Goal: Transaction & Acquisition: Purchase product/service

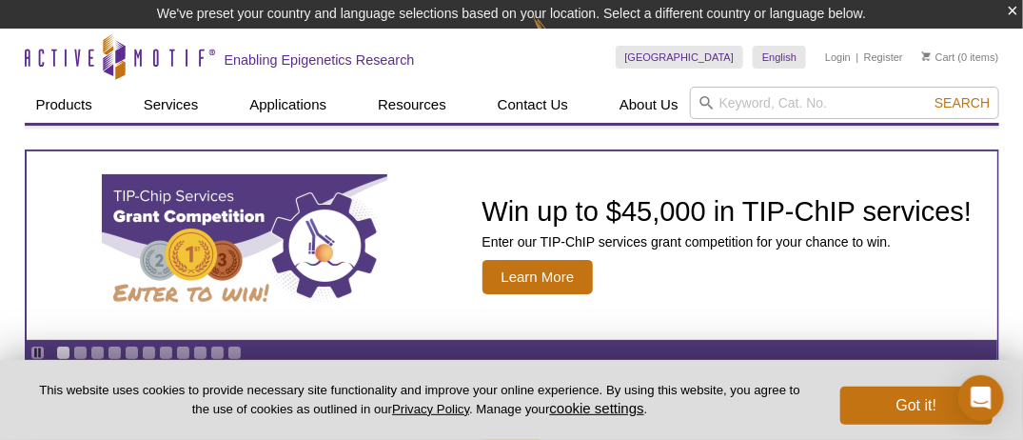
click at [842, 49] on li "Login" at bounding box center [838, 57] width 26 height 23
click at [842, 55] on link "Login" at bounding box center [838, 56] width 26 height 13
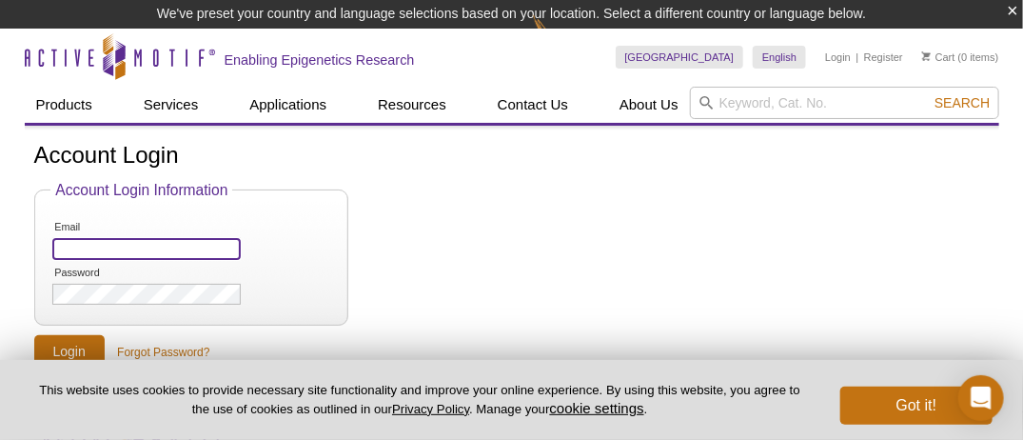
click at [109, 251] on input "Email" at bounding box center [146, 249] width 188 height 22
type input "cheryl.pettry@nih.gov"
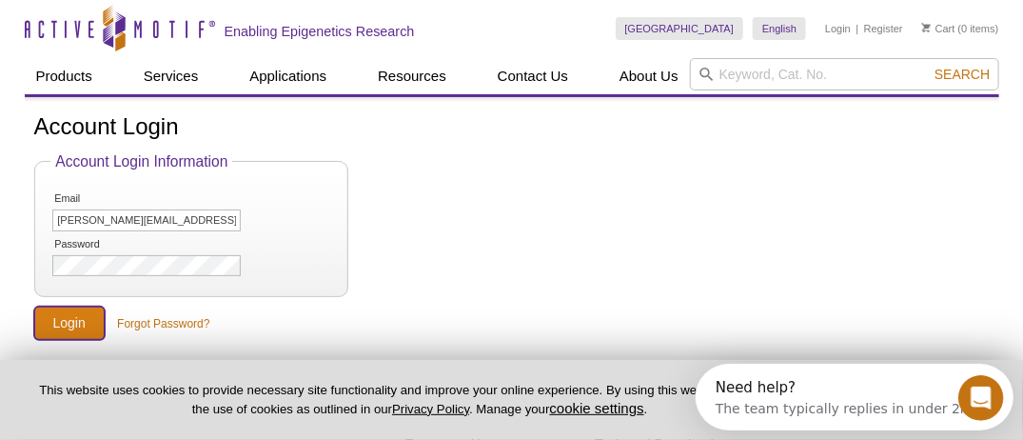
click at [80, 324] on input "Login" at bounding box center [69, 322] width 70 height 33
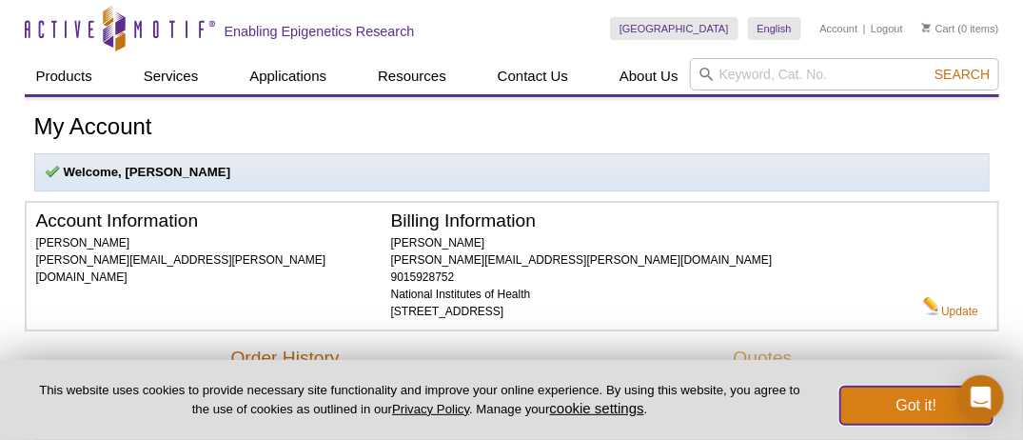
click at [880, 400] on button "Got it!" at bounding box center [916, 405] width 152 height 38
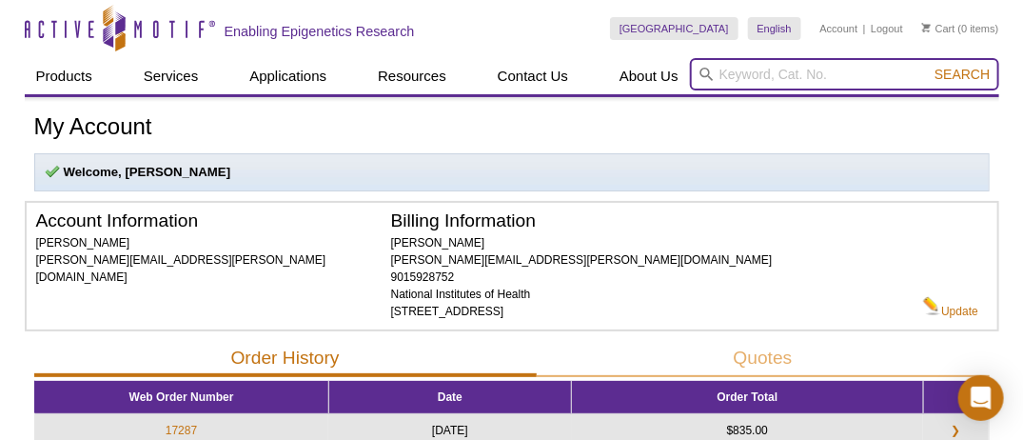
click at [723, 72] on input "search" at bounding box center [844, 74] width 309 height 32
paste input "53161"
type input "53161"
click at [929, 66] on button "Search" at bounding box center [962, 74] width 67 height 17
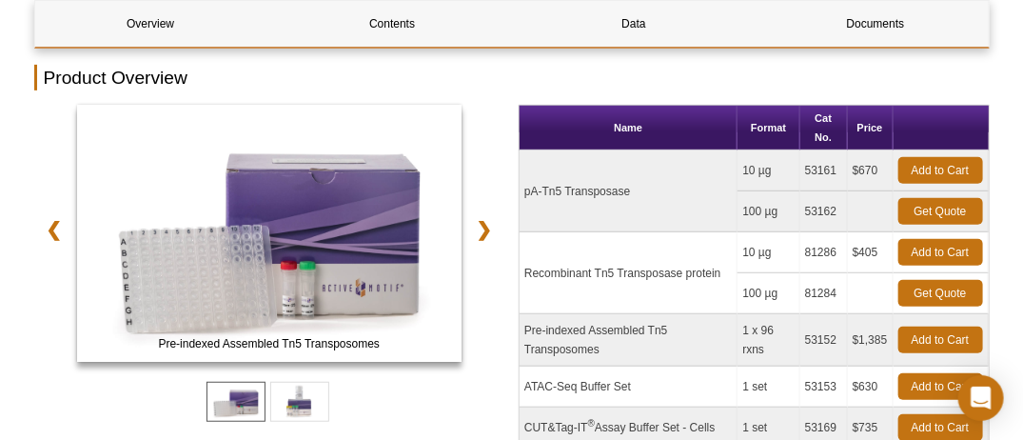
scroll to position [225, 0]
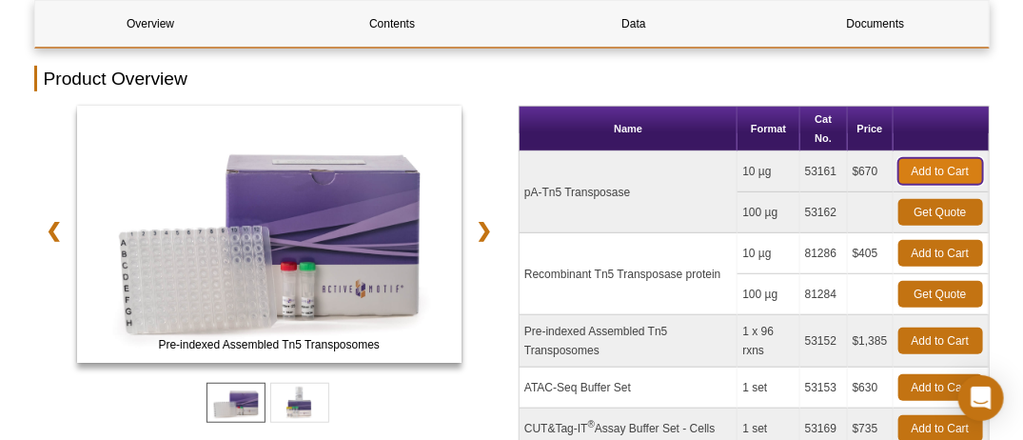
click at [932, 168] on link "Add to Cart" at bounding box center [941, 171] width 85 height 27
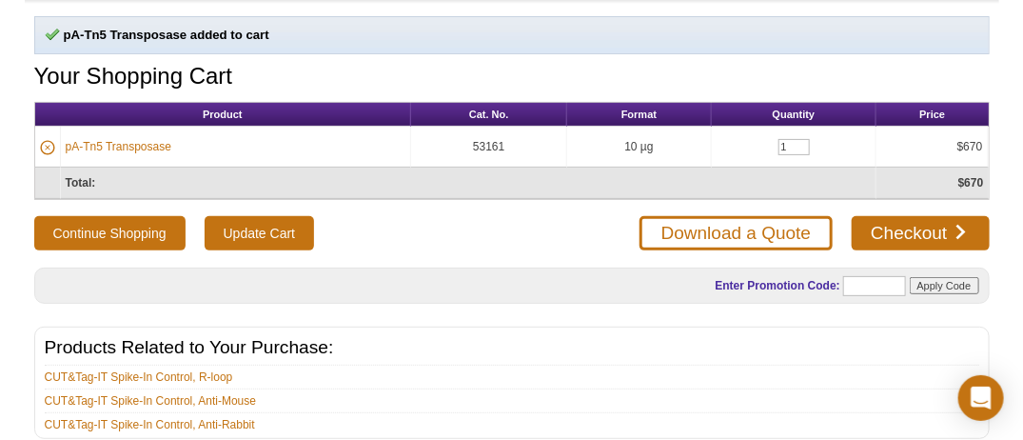
scroll to position [91, 0]
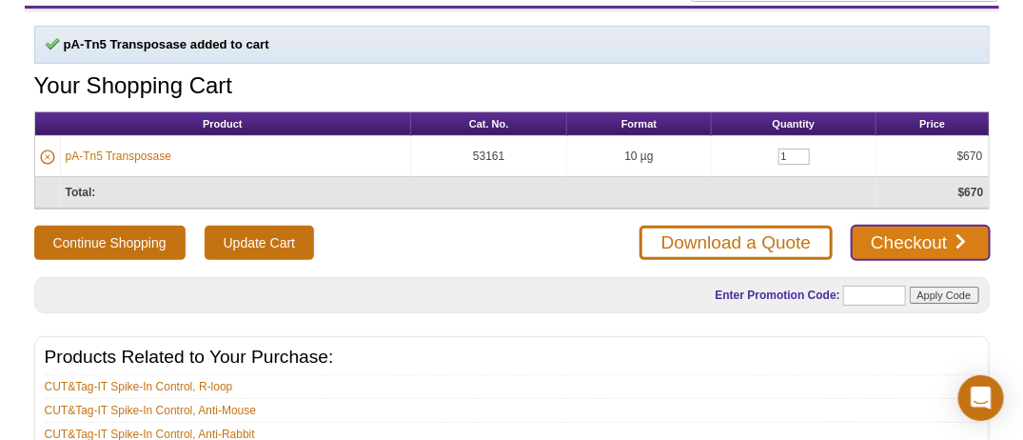
click at [906, 233] on link "Checkout" at bounding box center [920, 243] width 137 height 34
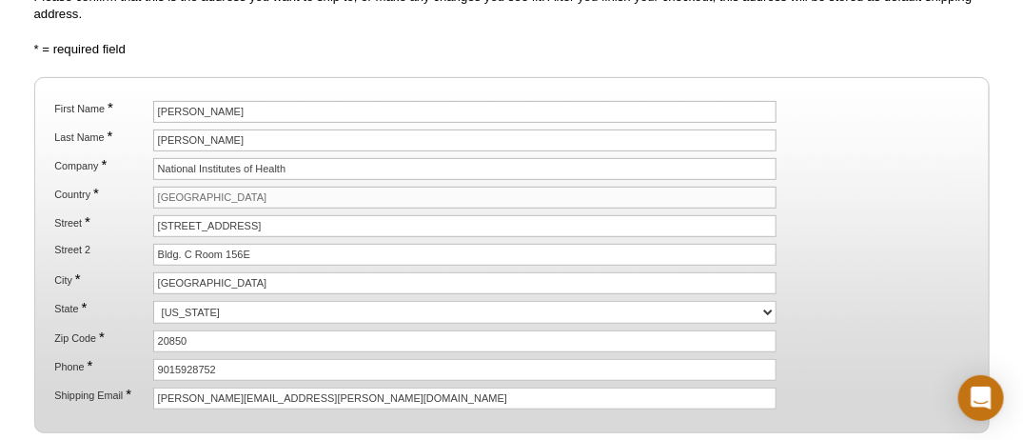
scroll to position [225, 0]
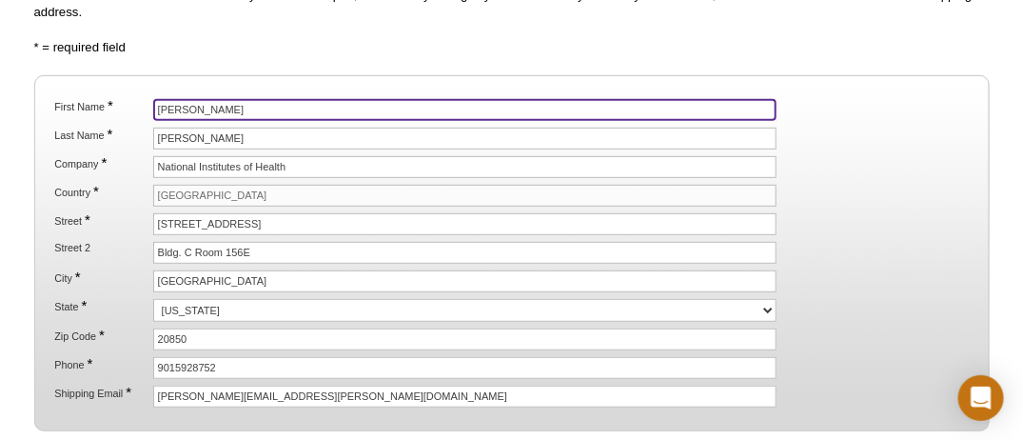
drag, startPoint x: 242, startPoint y: 104, endPoint x: 129, endPoint y: 105, distance: 112.3
click at [129, 105] on li "First Name * Cheryl" at bounding box center [511, 110] width 918 height 22
paste input "Gabriela FERREYRA"
type input "Gabriela FERREYRA"
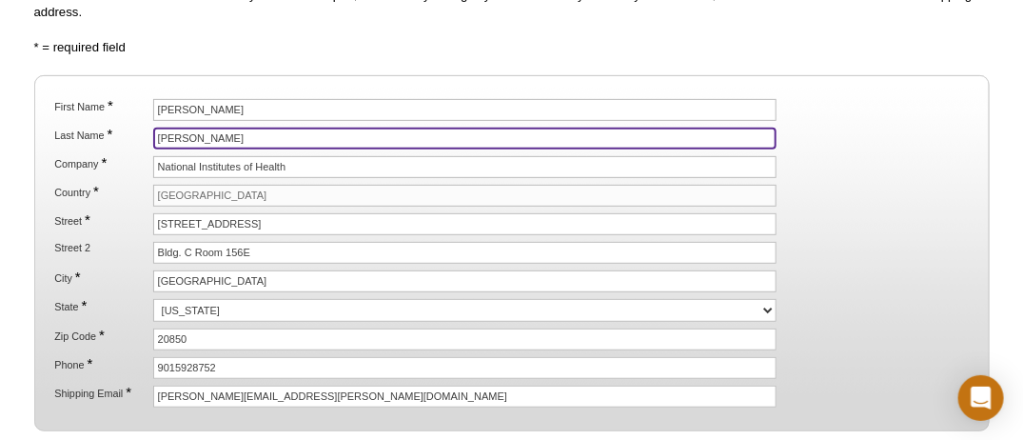
drag, startPoint x: 199, startPoint y: 135, endPoint x: 121, endPoint y: 138, distance: 78.1
click at [121, 138] on li "Last Name * Pettry" at bounding box center [511, 139] width 918 height 22
paste input "Gabriela FERREYRA"
type input "Gabriela FERREYRA"
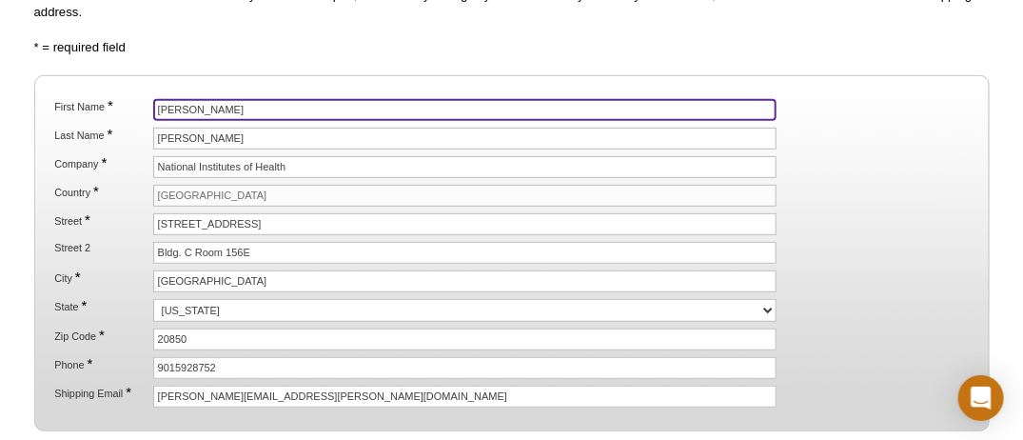
click at [183, 106] on input "Gabriela FERREYRA" at bounding box center [465, 110] width 624 height 22
click at [267, 113] on input "Gabriela FERREYRA" at bounding box center [465, 110] width 624 height 22
type input "Gabriela"
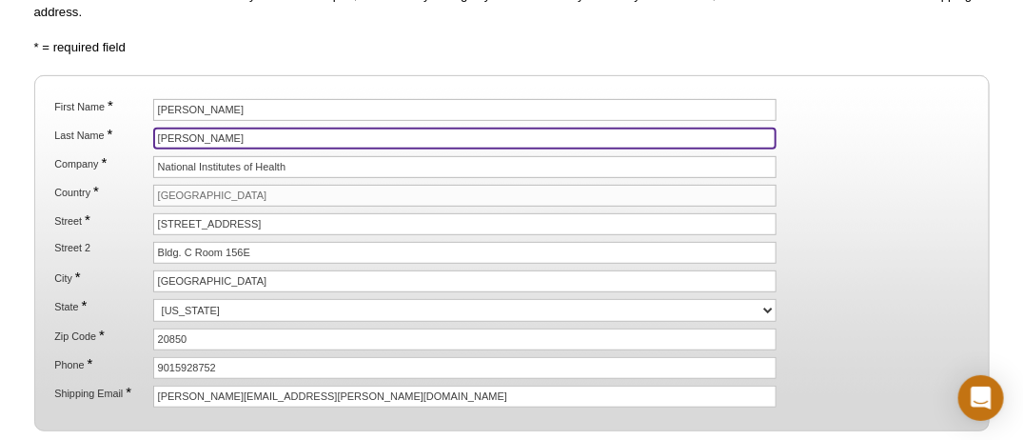
click at [180, 131] on input "Gabriela FERREYRA" at bounding box center [465, 139] width 624 height 22
click at [200, 134] on input "Gabriela FERREYRA" at bounding box center [465, 139] width 624 height 22
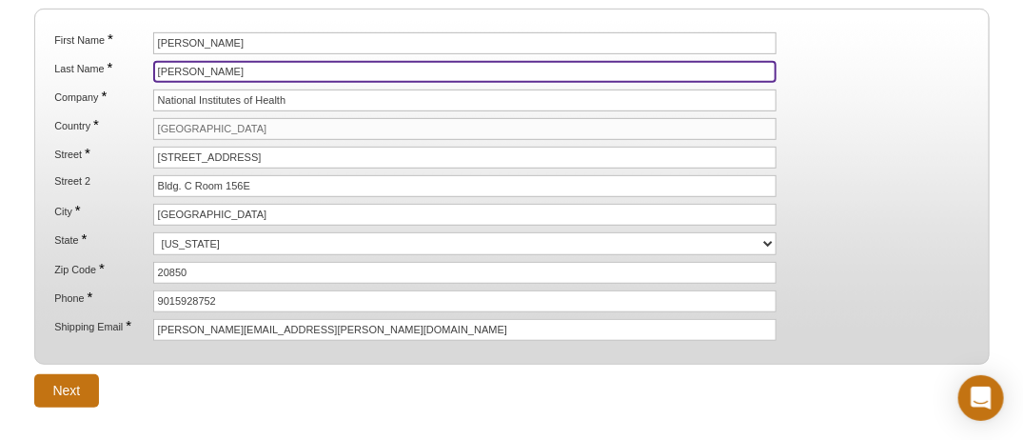
scroll to position [291, 0]
type input "Ferreyra"
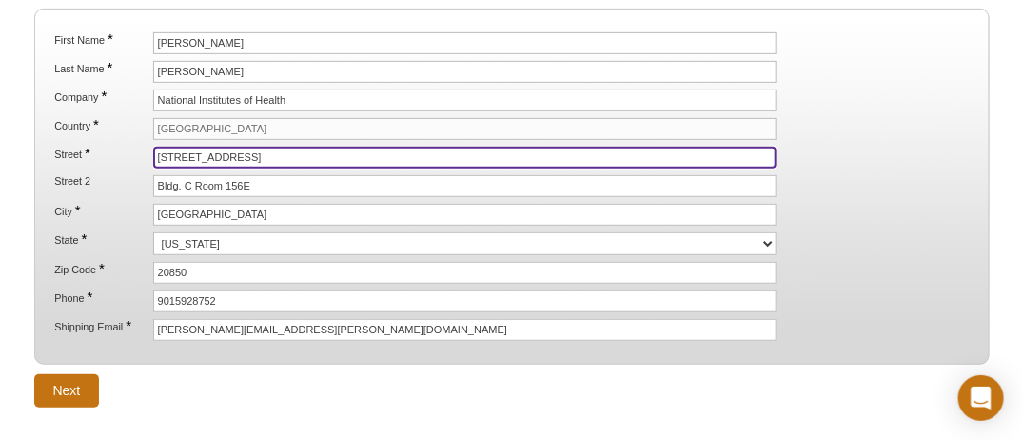
drag, startPoint x: 293, startPoint y: 152, endPoint x: 114, endPoint y: 150, distance: 179.0
click at [114, 150] on li "Street * 9800 Medical Center Drive" at bounding box center [511, 158] width 918 height 22
type input "10 Clinical Center Drive"
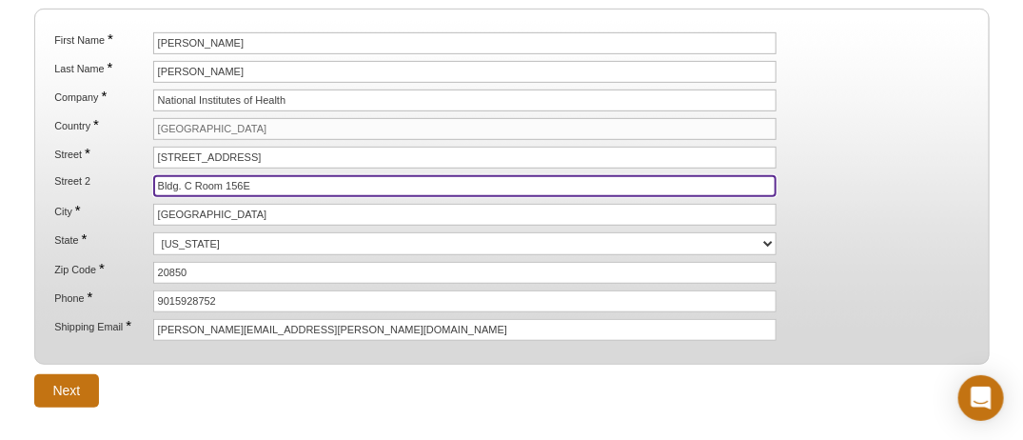
drag, startPoint x: 263, startPoint y: 177, endPoint x: 96, endPoint y: 165, distance: 167.0
click at [96, 165] on ol "First Name * Gabriela Last Name * Ferreyra Company * National Institutes of Hea…" at bounding box center [510, 186] width 921 height 308
click at [304, 176] on input "Bldg. 10 Rm" at bounding box center [465, 186] width 624 height 22
paste input "4D03"
type input "Bldg. 10 Rm 4D03"
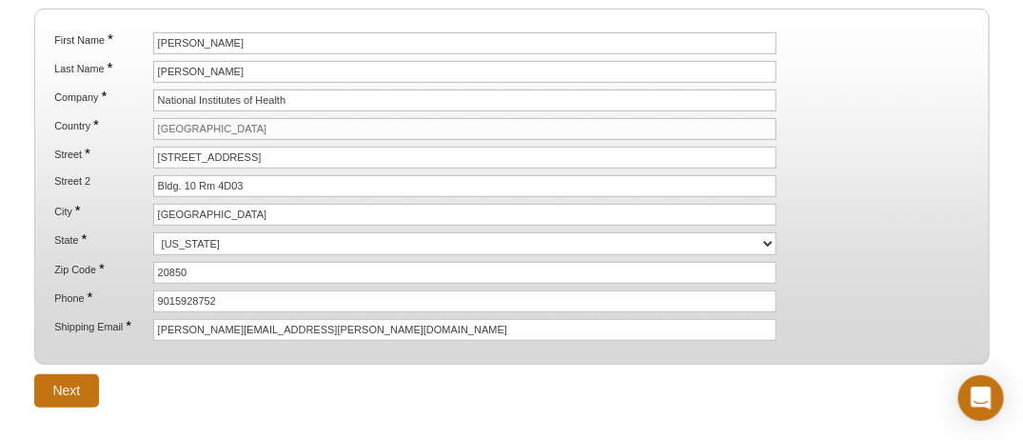
click at [229, 218] on ol "First Name * Gabriela Last Name * Ferreyra Company * National Institutes of Hea…" at bounding box center [510, 186] width 921 height 308
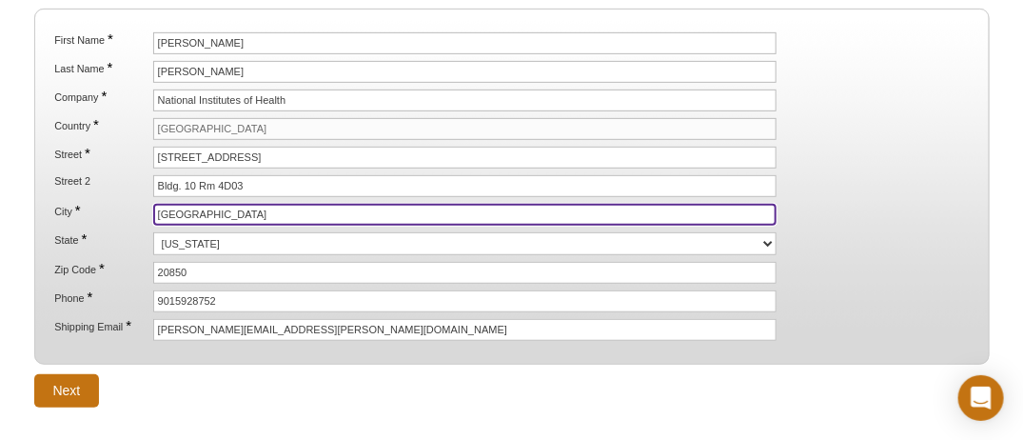
drag, startPoint x: 215, startPoint y: 209, endPoint x: 119, endPoint y: 205, distance: 96.3
click at [119, 205] on li "City * Rockville" at bounding box center [511, 215] width 918 height 22
type input "Bethesda"
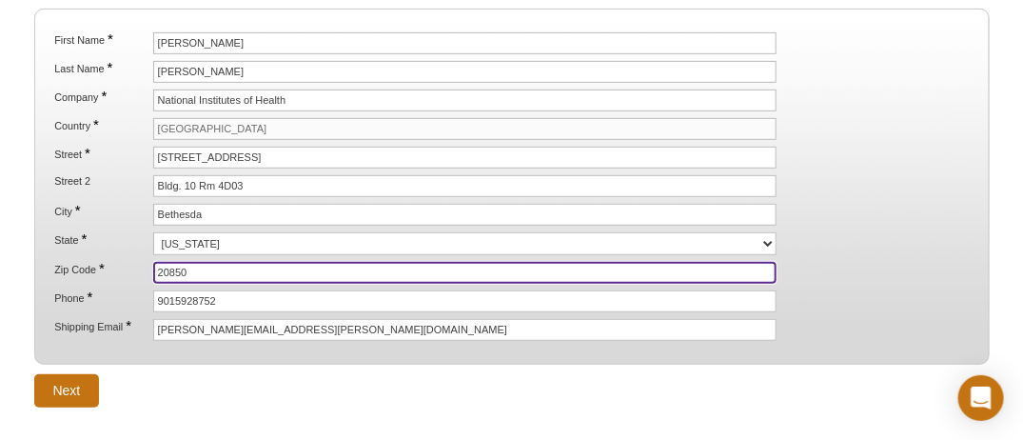
drag, startPoint x: 256, startPoint y: 263, endPoint x: 134, endPoint y: 260, distance: 121.9
click at [134, 262] on li "Zip Code * 20850" at bounding box center [511, 273] width 918 height 22
type input "20892"
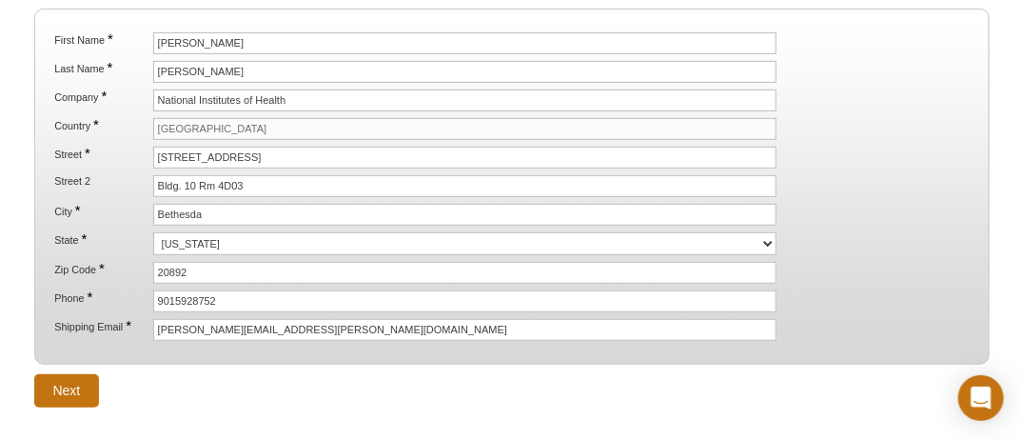
click at [134, 262] on label "Zip Code *" at bounding box center [100, 269] width 97 height 14
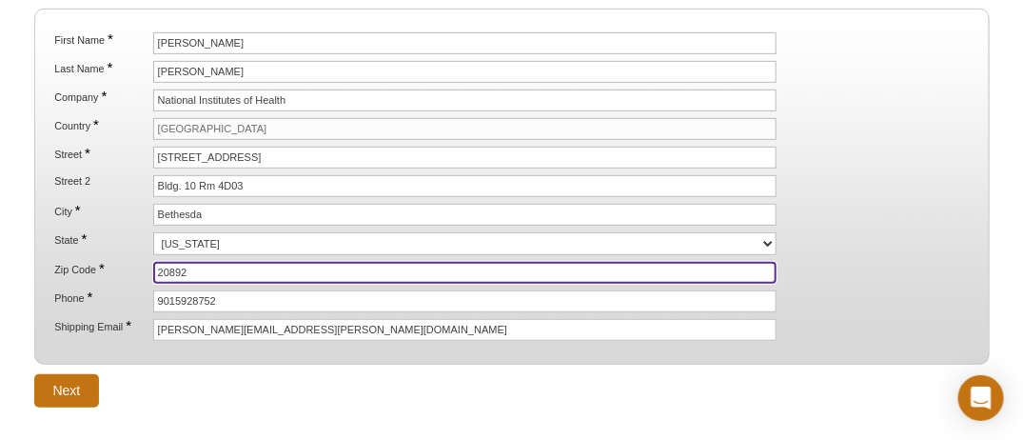
click at [153, 262] on input "20892" at bounding box center [465, 273] width 624 height 22
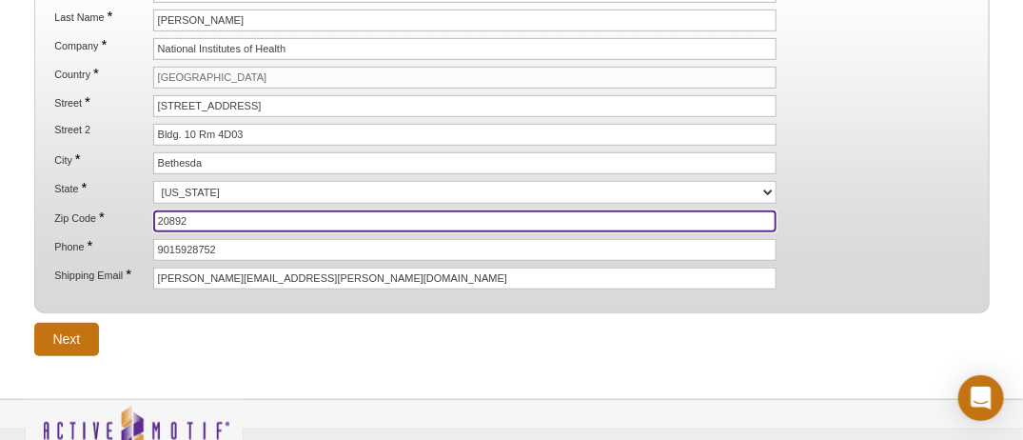
scroll to position [348, 0]
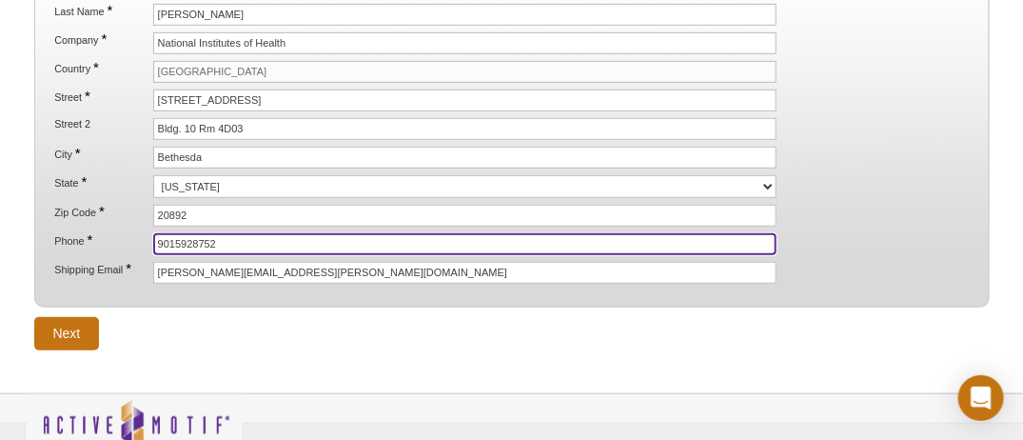
drag, startPoint x: 227, startPoint y: 236, endPoint x: 120, endPoint y: 236, distance: 107.6
click at [120, 236] on li "Phone * 9015928752" at bounding box center [511, 244] width 918 height 22
paste input "[PHONE_NUMBER]"
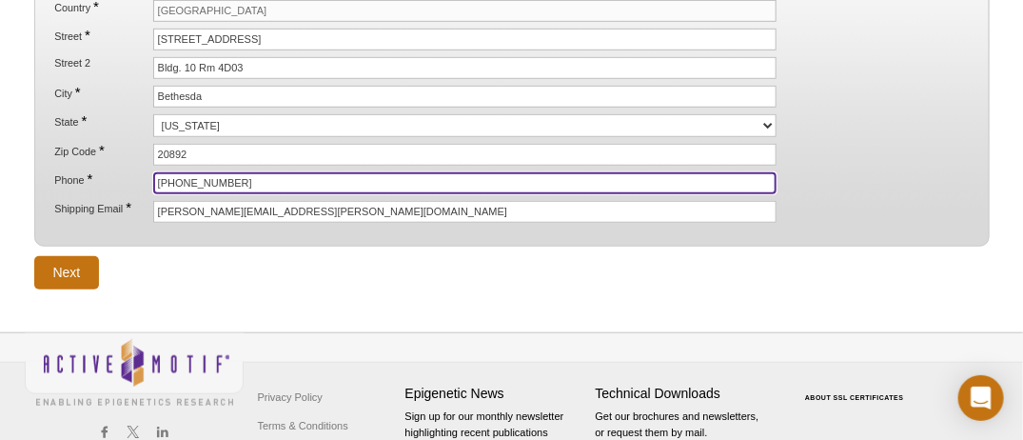
scroll to position [412, 0]
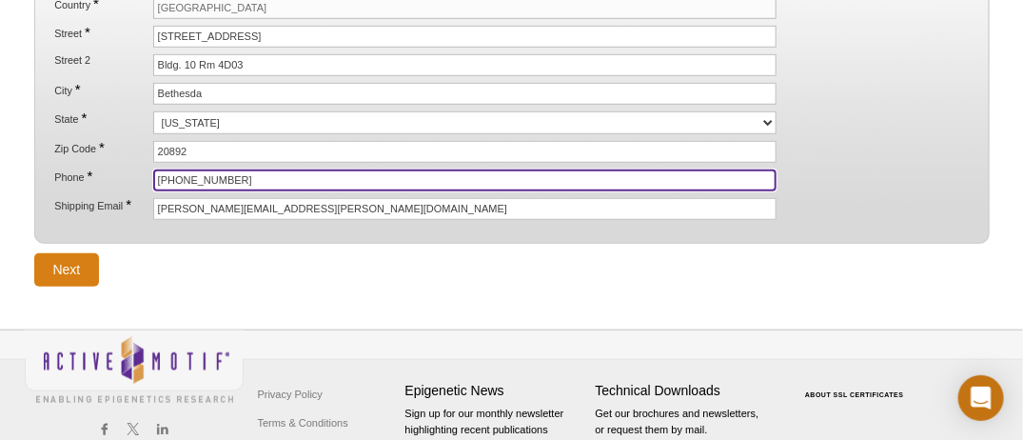
type input "[PHONE_NUMBER]"
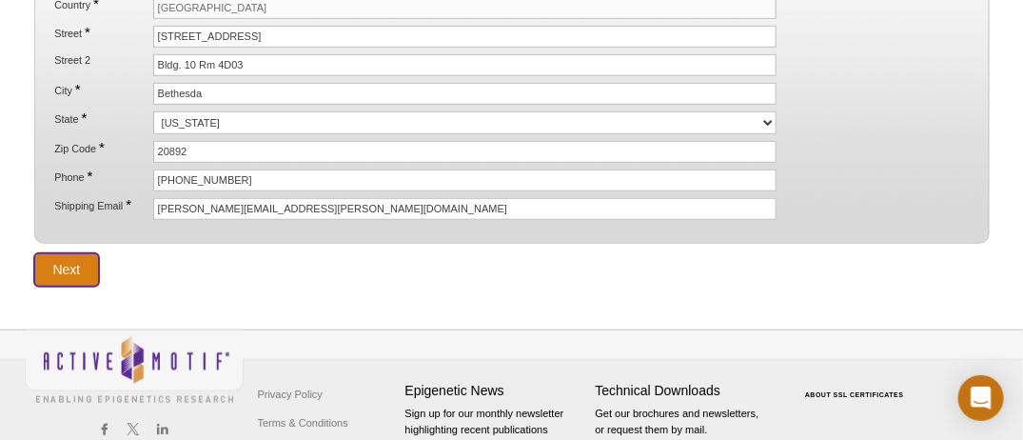
click at [89, 253] on input "Next" at bounding box center [67, 269] width 66 height 33
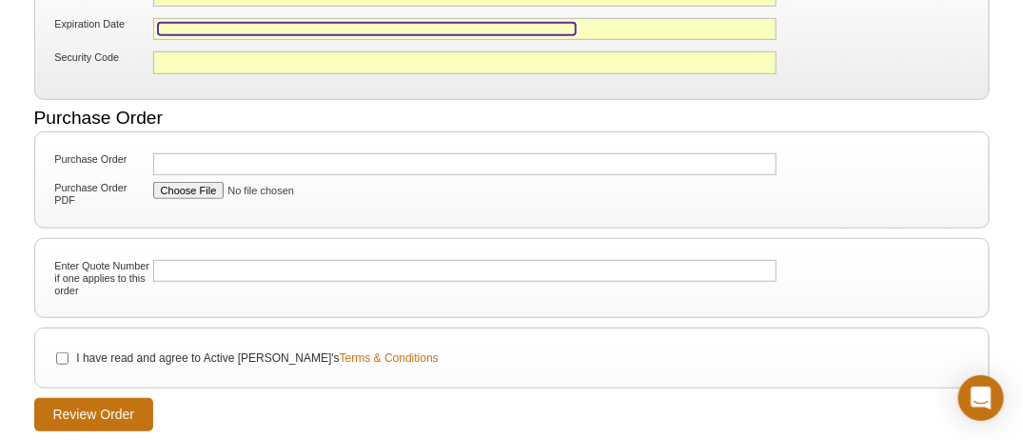
scroll to position [359, 0]
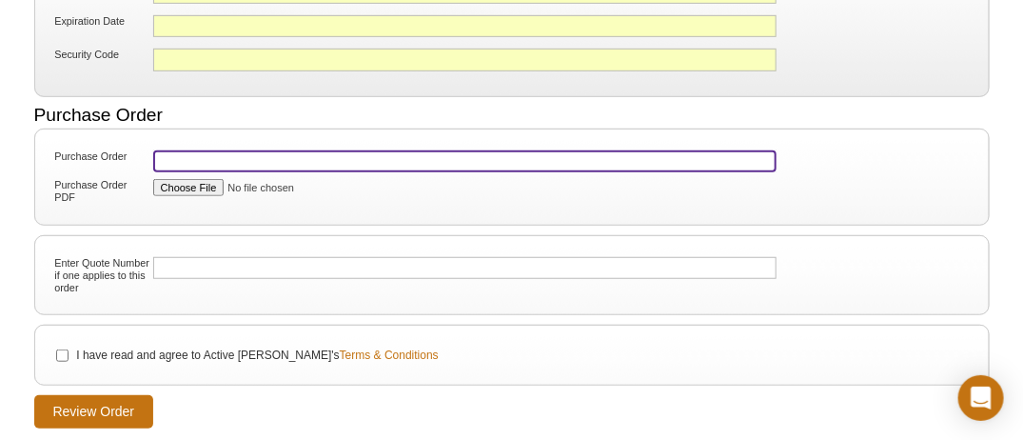
click at [248, 150] on input "Purchase Order" at bounding box center [465, 161] width 624 height 22
click at [175, 150] on input "Purchase Order" at bounding box center [465, 161] width 624 height 22
paste input ": 25-011266"
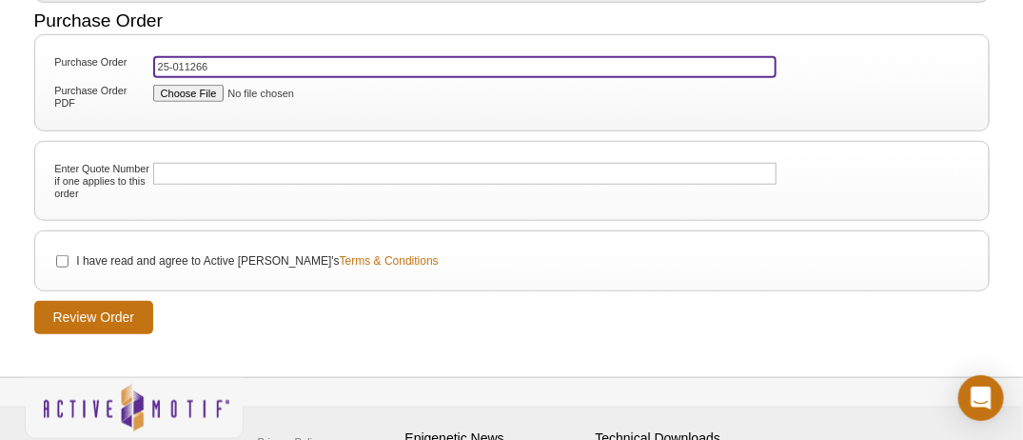
scroll to position [461, 0]
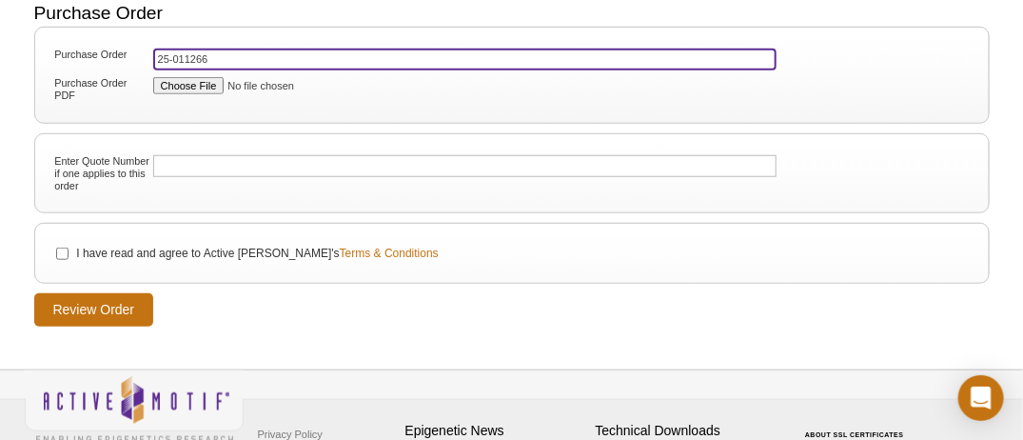
type input "25-011266"
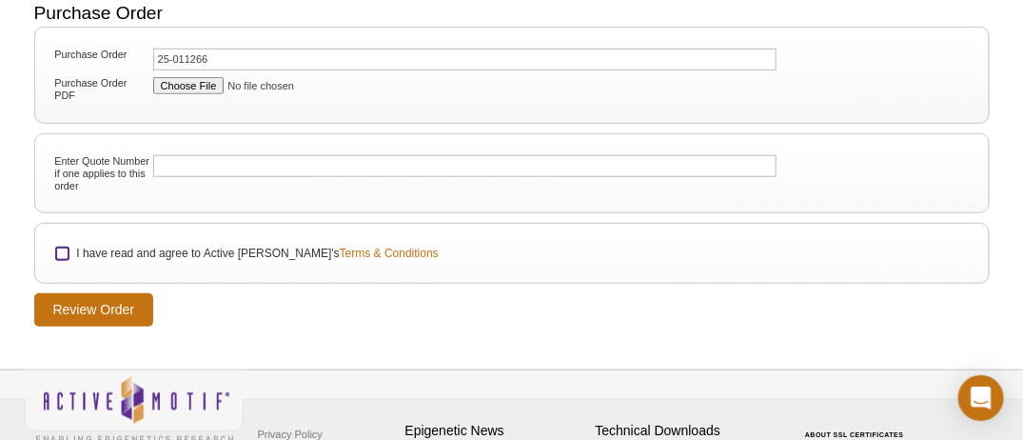
click at [59, 247] on input "I have read and agree to Active Motif's Terms & Conditions" at bounding box center [62, 253] width 12 height 12
checkbox input "true"
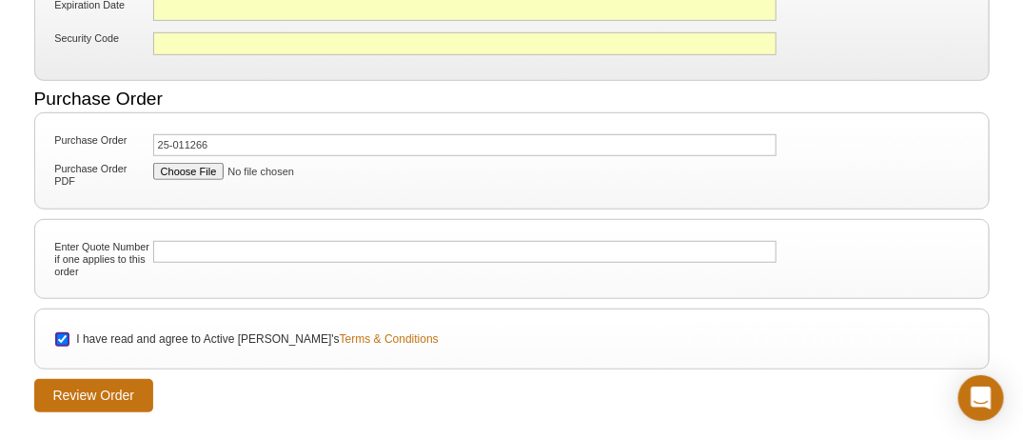
scroll to position [374, 0]
click at [138, 383] on input "Review Order" at bounding box center [94, 396] width 120 height 33
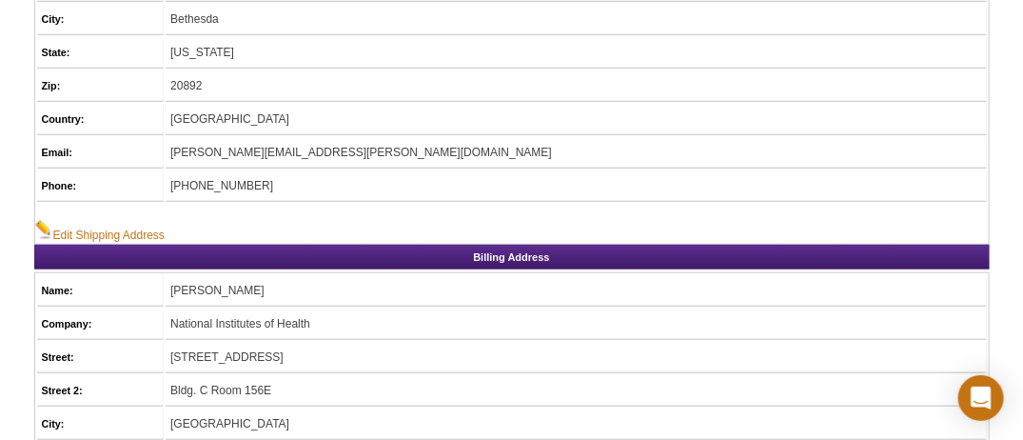
scroll to position [405, 0]
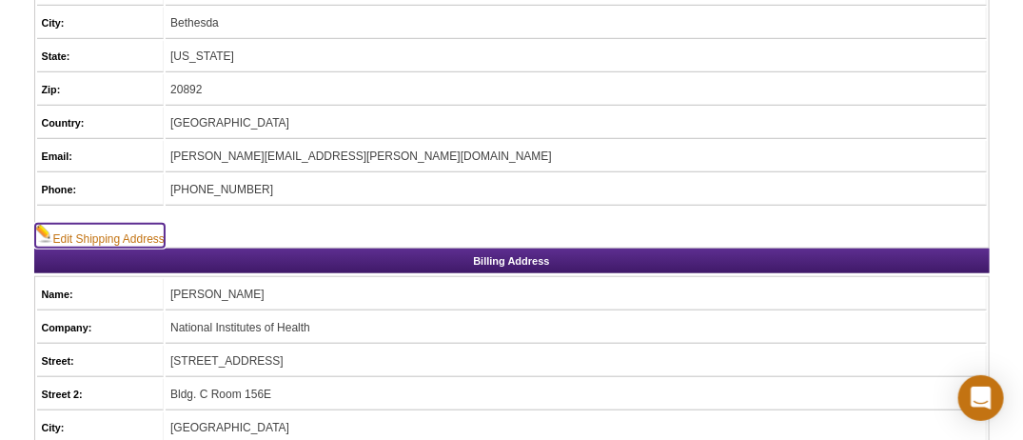
click at [158, 228] on link "Edit Shipping Address" at bounding box center [99, 236] width 129 height 24
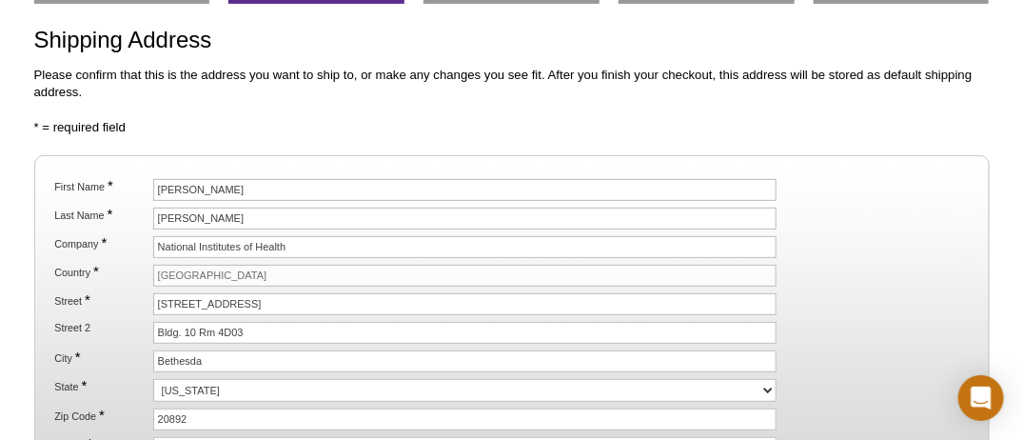
scroll to position [180, 0]
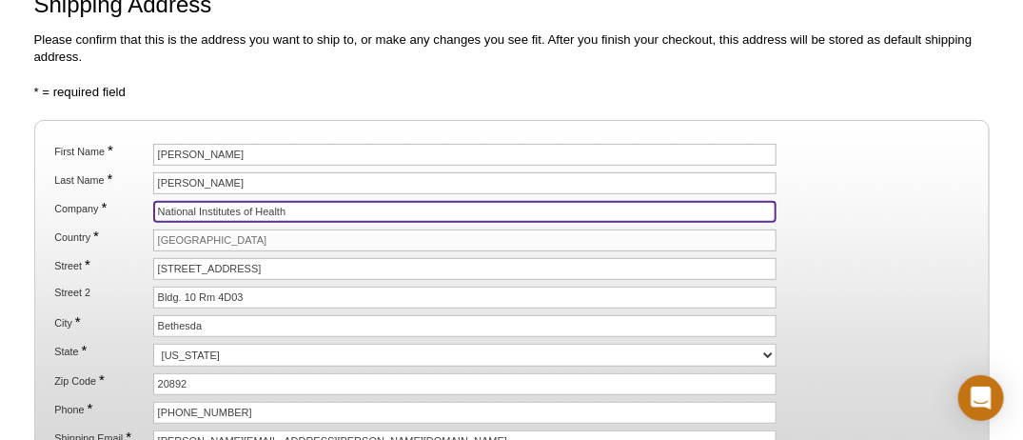
click at [308, 204] on input "National Institutes of Health" at bounding box center [465, 212] width 624 height 22
type input "N"
type input "NIH / CC"
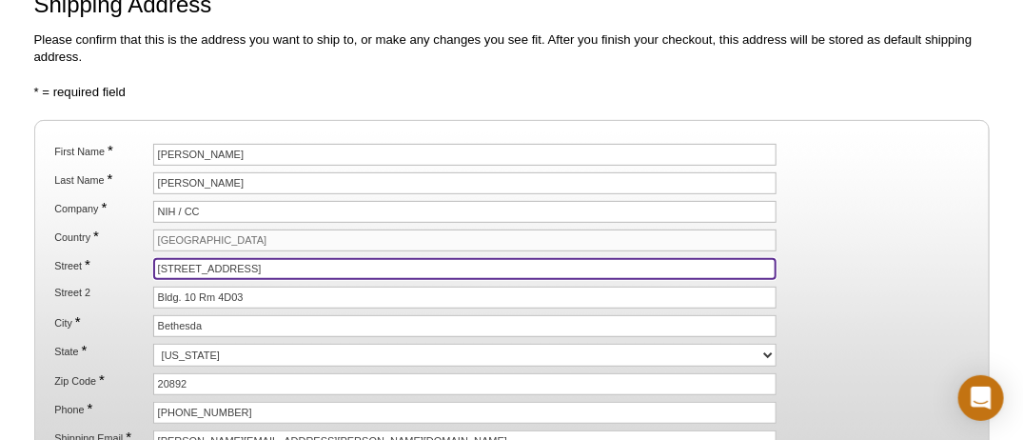
click at [526, 258] on input "[STREET_ADDRESS]" at bounding box center [465, 269] width 624 height 22
click at [214, 261] on input "[STREET_ADDRESS]" at bounding box center [465, 269] width 624 height 22
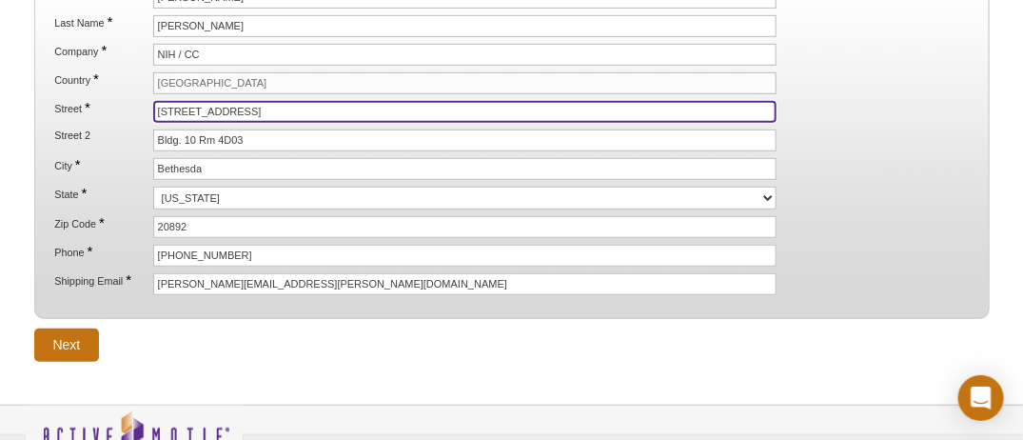
scroll to position [341, 0]
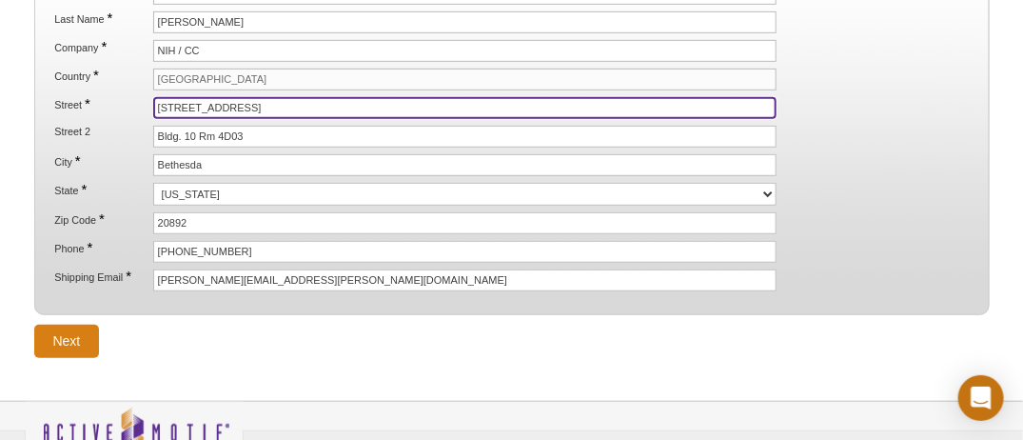
type input "10 Center Drive"
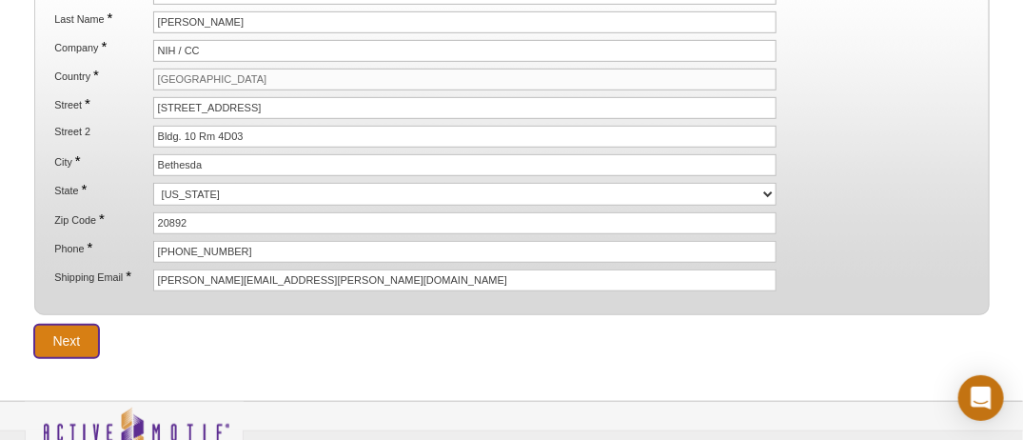
click at [49, 325] on input "Next" at bounding box center [67, 341] width 66 height 33
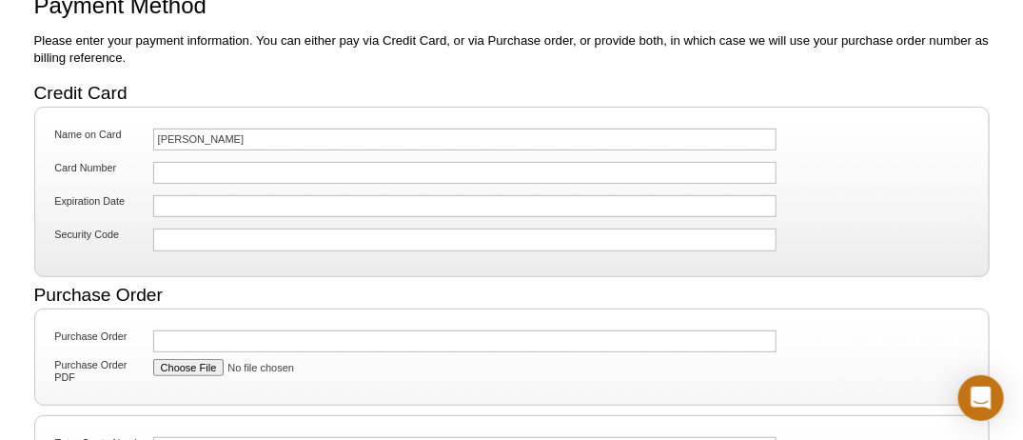
scroll to position [207, 0]
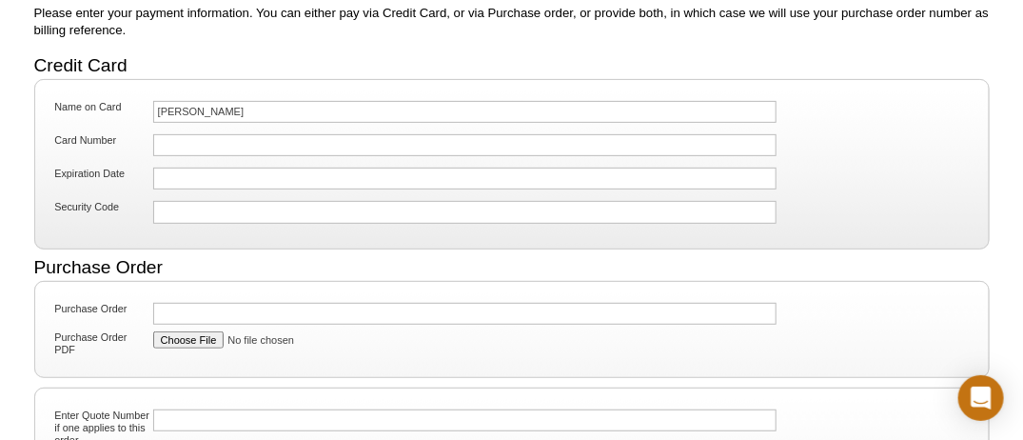
click at [185, 148] on div at bounding box center [465, 145] width 624 height 22
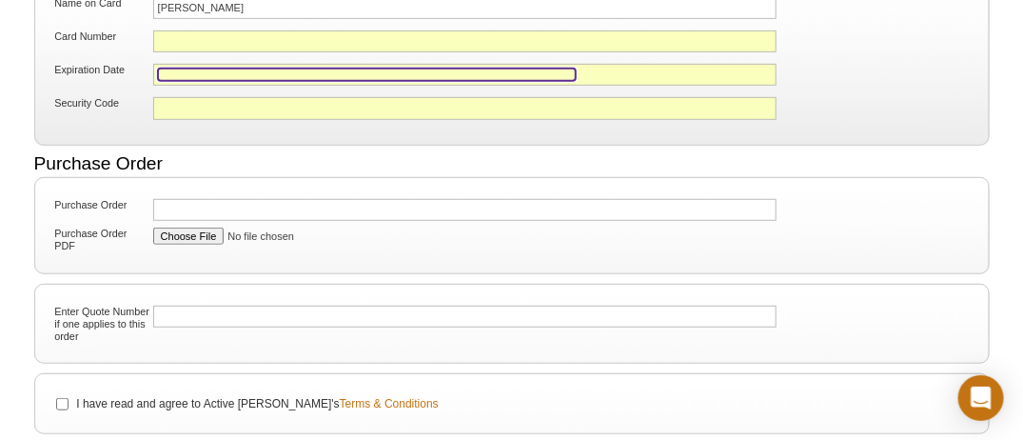
scroll to position [314, 0]
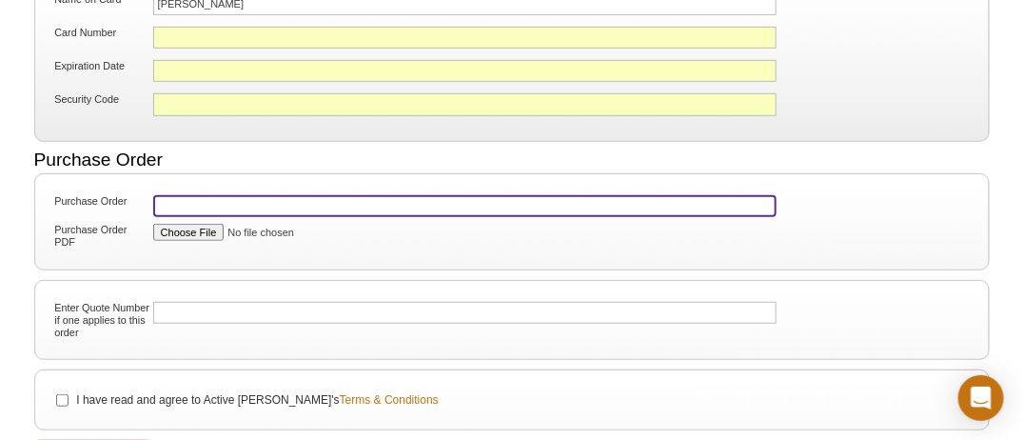
click at [267, 199] on input "Purchase Order" at bounding box center [465, 206] width 624 height 22
paste input ": 25-011266"
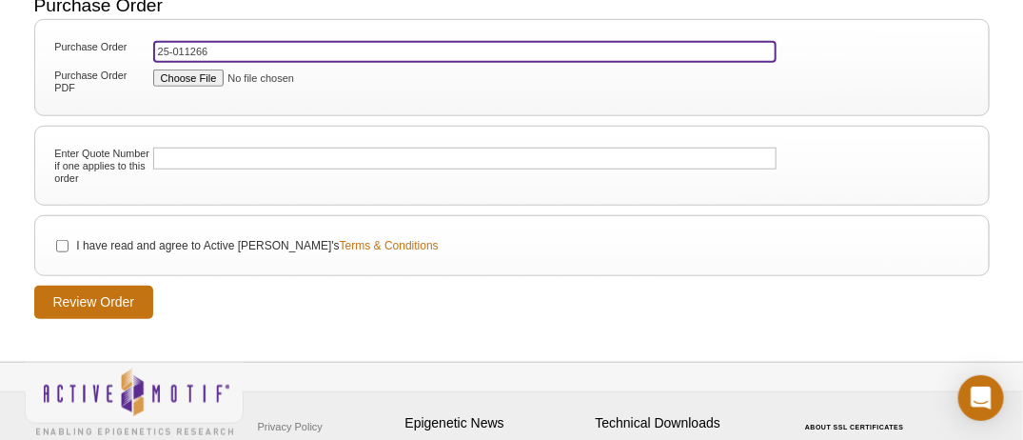
scroll to position [472, 0]
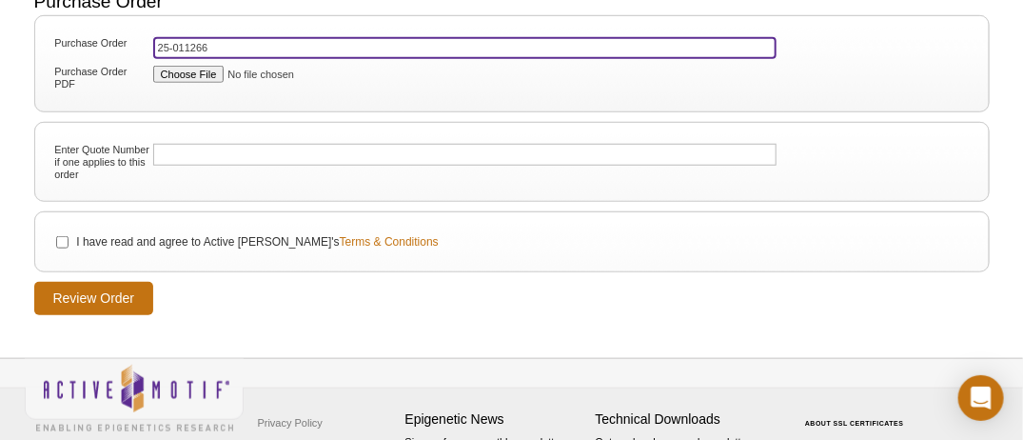
type input "25-011266"
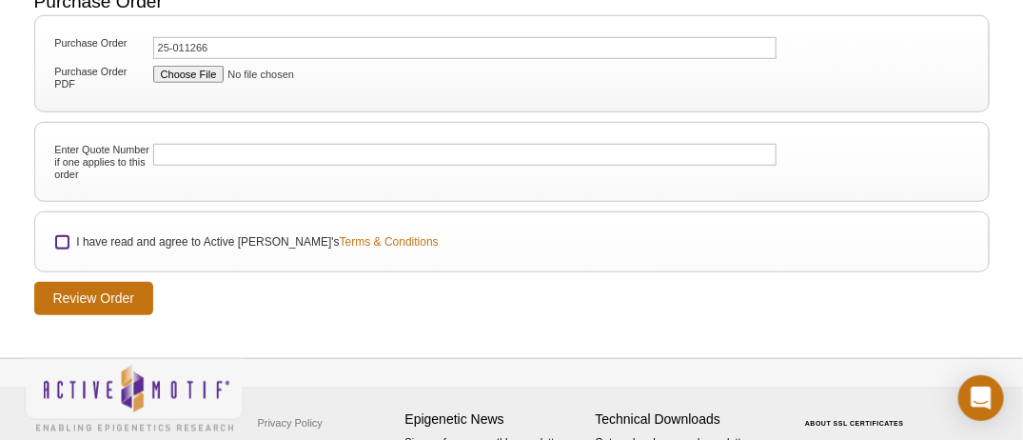
click at [62, 236] on input "I have read and agree to Active Motif's Terms & Conditions" at bounding box center [62, 242] width 12 height 12
checkbox input "true"
click at [83, 282] on input "Review Order" at bounding box center [94, 298] width 120 height 33
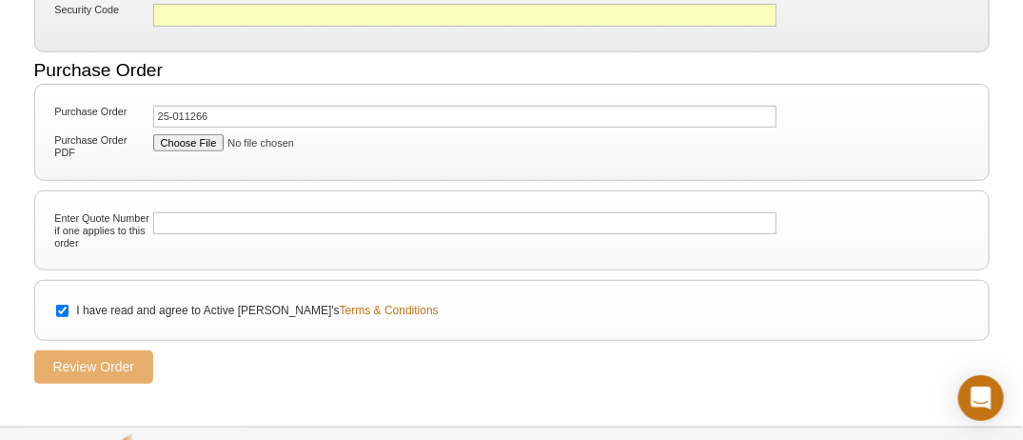
scroll to position [405, 0]
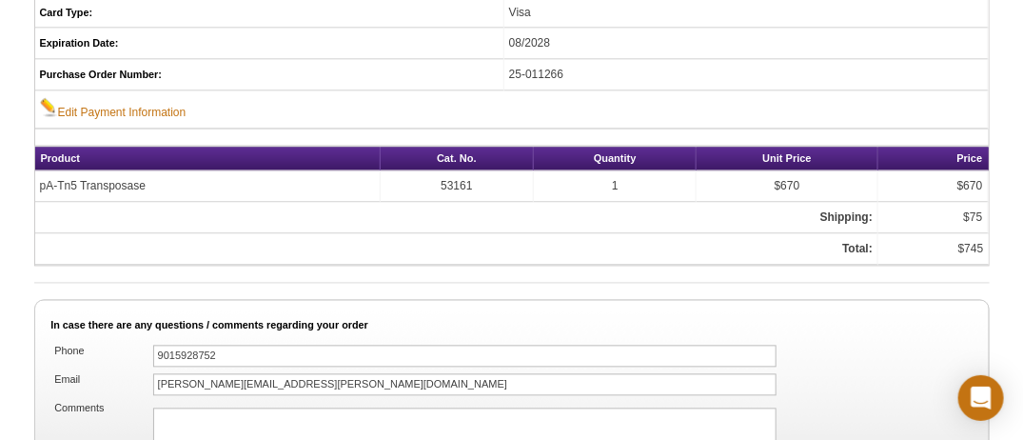
scroll to position [1163, 0]
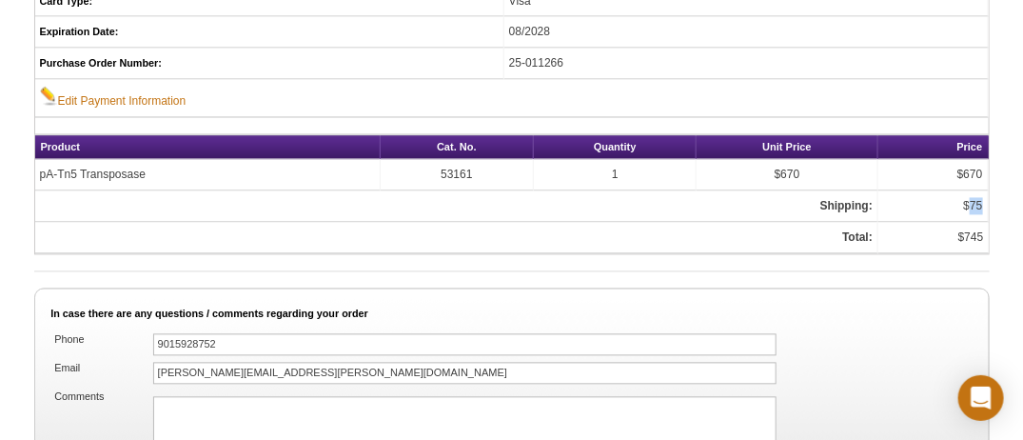
drag, startPoint x: 971, startPoint y: 183, endPoint x: 982, endPoint y: 185, distance: 11.6
click at [982, 191] on td "$75" at bounding box center [933, 206] width 109 height 31
copy td "75"
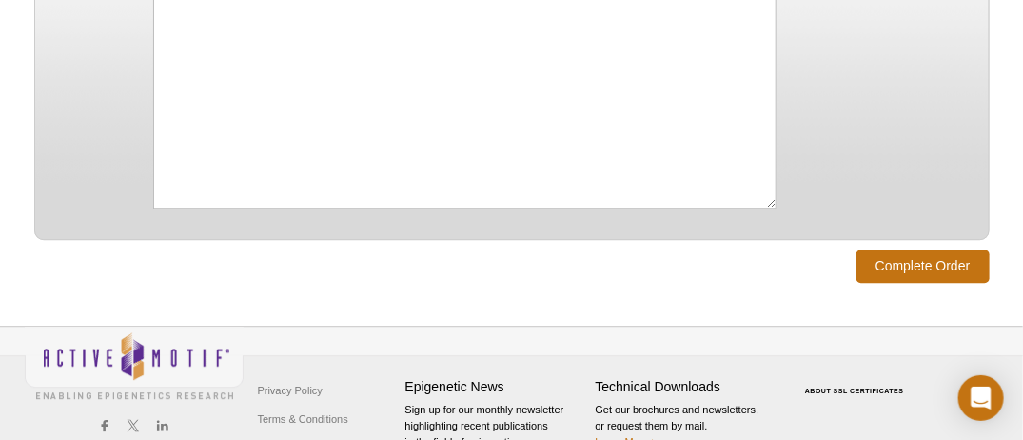
scroll to position [1592, 0]
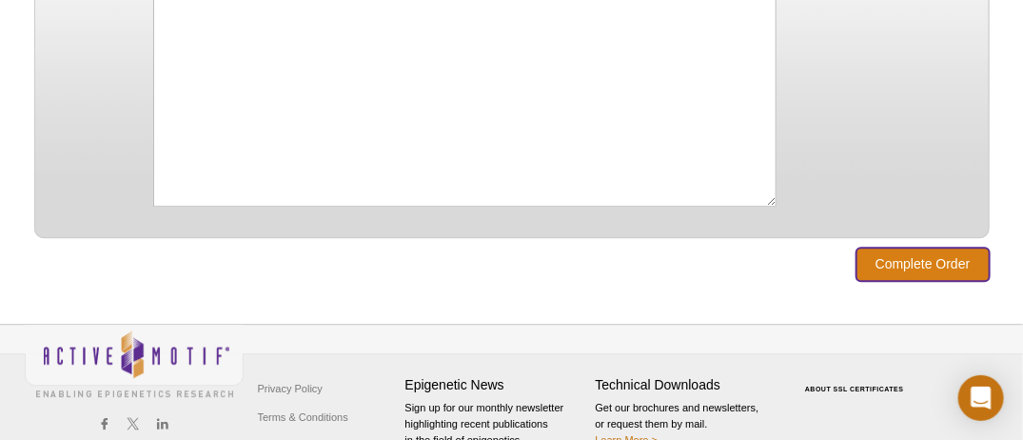
click at [962, 247] on input "Complete Order" at bounding box center [923, 263] width 133 height 33
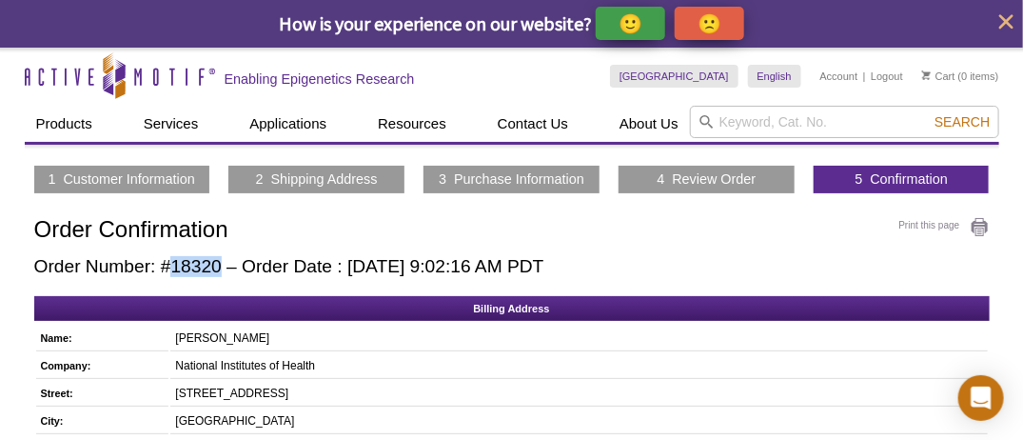
drag, startPoint x: 221, startPoint y: 265, endPoint x: 171, endPoint y: 261, distance: 49.6
click at [171, 261] on h2 "Order Number: #18320 – Order Date : [DATE] 9:02:16 AM PDT" at bounding box center [512, 266] width 956 height 21
copy h2 "18320"
